Goal: Transaction & Acquisition: Obtain resource

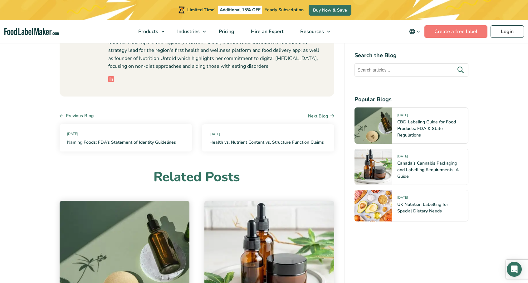
scroll to position [2651, 0]
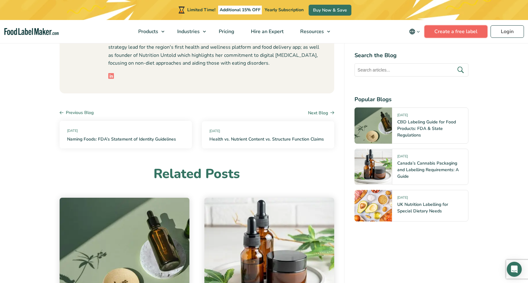
click at [453, 28] on link "Create a free label" at bounding box center [455, 31] width 63 height 12
